Goal: Information Seeking & Learning: Learn about a topic

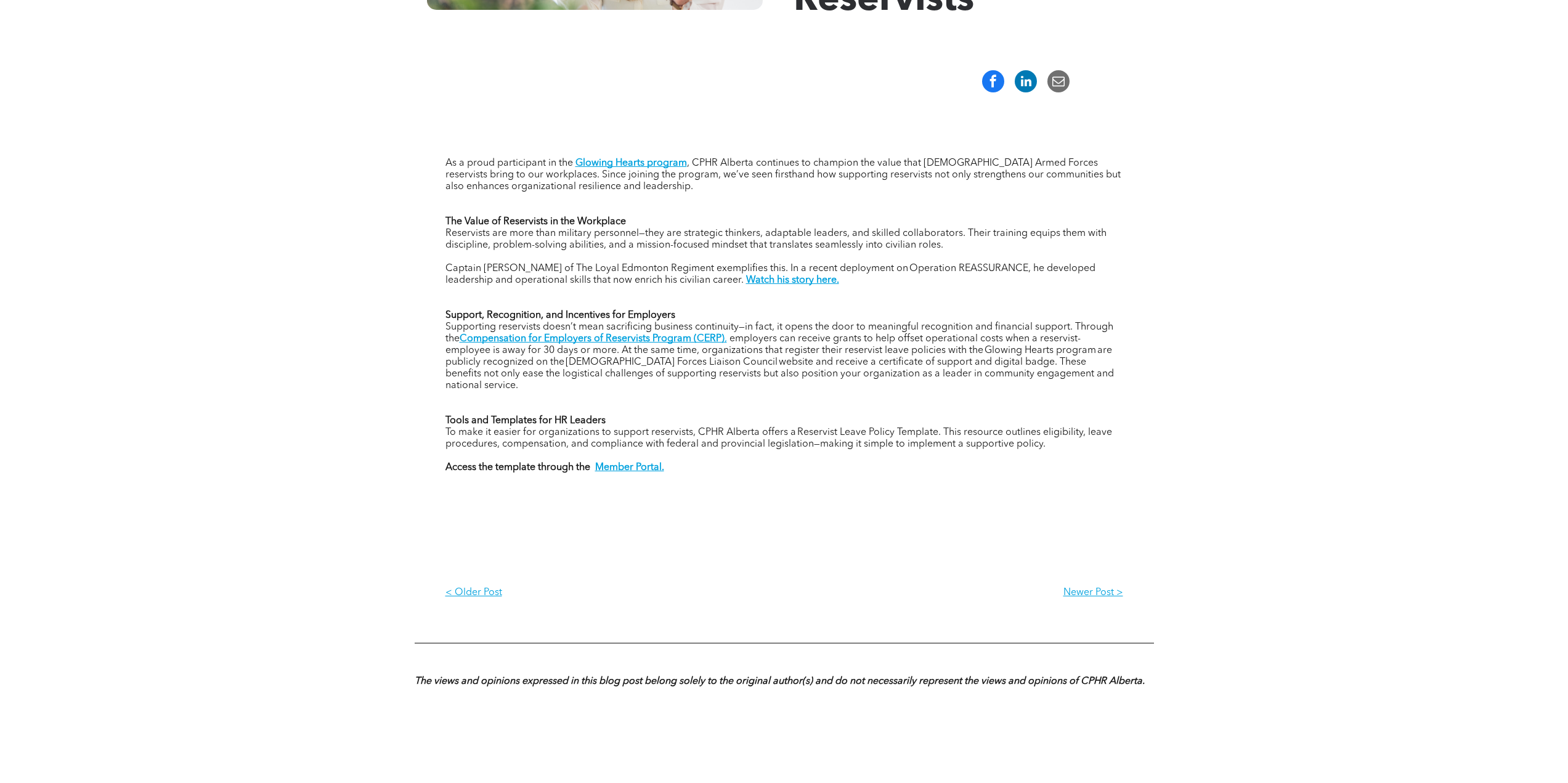
scroll to position [431, 0]
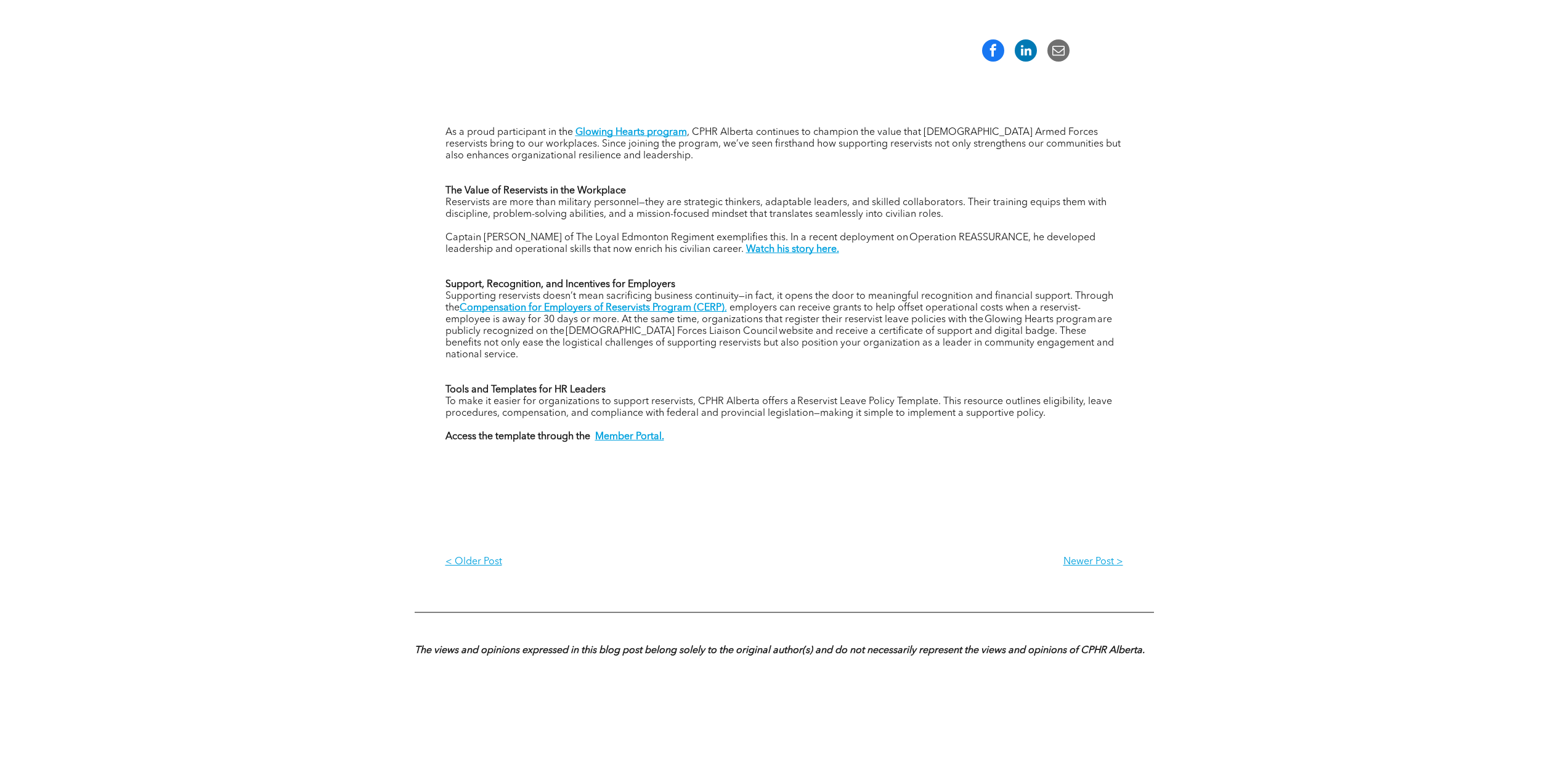
drag, startPoint x: 648, startPoint y: 301, endPoint x: 631, endPoint y: 343, distance: 45.3
drag, startPoint x: 631, startPoint y: 343, endPoint x: 1034, endPoint y: 329, distance: 403.2
click at [1034, 329] on span "employers can receive grants to help offset operational costs when a reservist-…" at bounding box center [779, 331] width 668 height 57
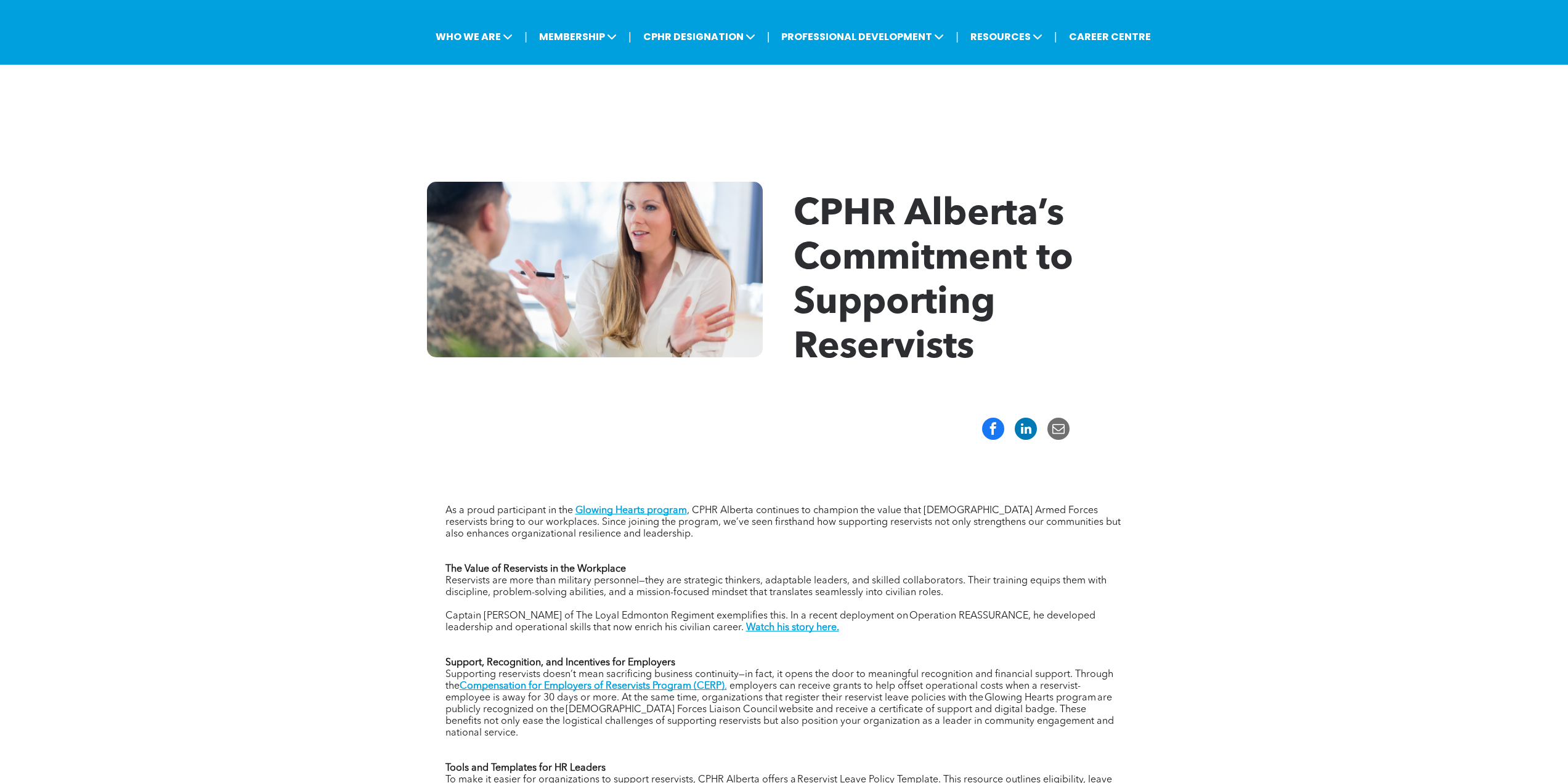
scroll to position [0, 0]
